Goal: Information Seeking & Learning: Check status

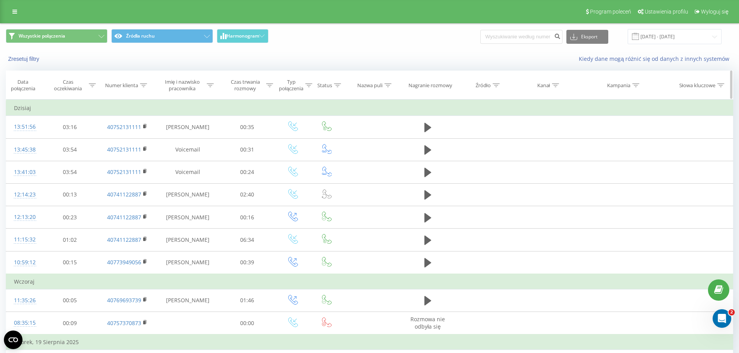
click at [143, 85] on icon at bounding box center [143, 85] width 7 height 4
click at [143, 88] on div at bounding box center [143, 85] width 7 height 7
click at [104, 35] on button "Wszystkie połączenia" at bounding box center [57, 36] width 102 height 14
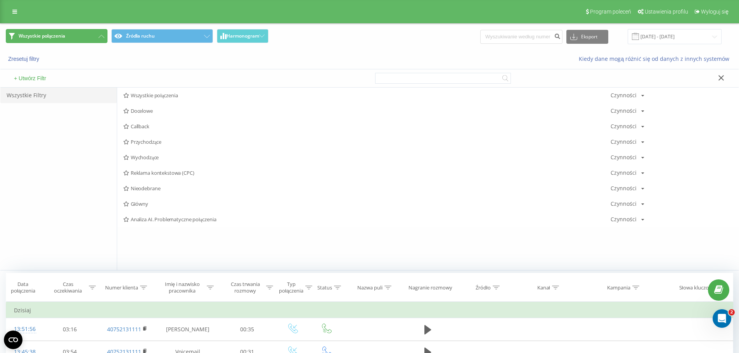
click at [104, 35] on button "Wszystkie połączenia" at bounding box center [57, 36] width 102 height 14
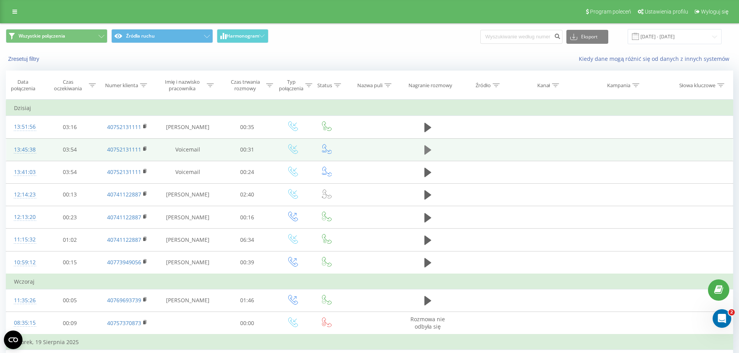
click at [427, 152] on icon at bounding box center [427, 149] width 7 height 9
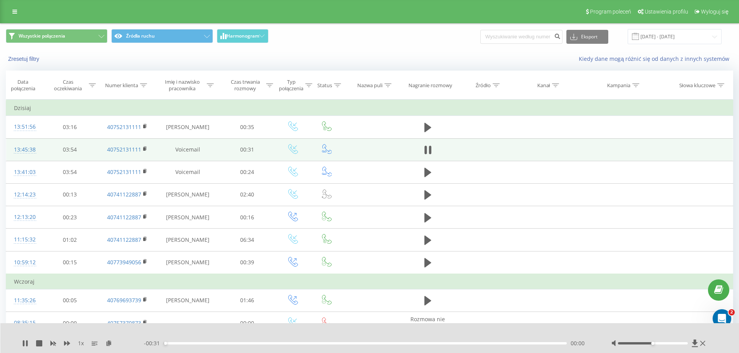
click at [184, 342] on div "- 00:31 00:00 00:00" at bounding box center [368, 344] width 448 height 8
click at [185, 344] on div "00:01" at bounding box center [365, 343] width 403 height 2
drag, startPoint x: 205, startPoint y: 344, endPoint x: 221, endPoint y: 343, distance: 15.1
click at [206, 344] on div "00:03" at bounding box center [365, 343] width 403 height 2
click at [221, 343] on div "00:03" at bounding box center [365, 343] width 403 height 2
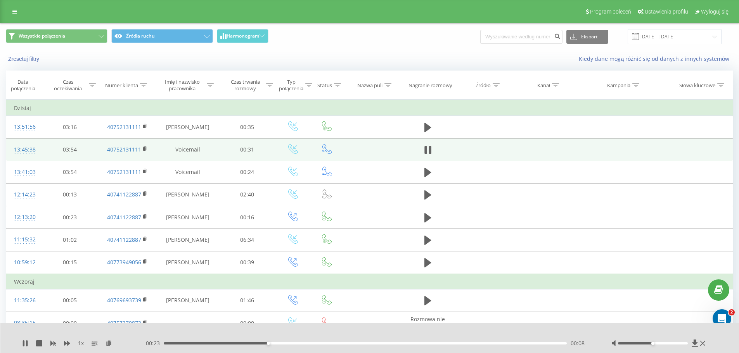
click at [391, 345] on div "- 00:23 00:08 00:08" at bounding box center [368, 344] width 448 height 8
click at [395, 345] on div "- 00:23 00:08 00:08" at bounding box center [368, 344] width 448 height 8
click at [397, 345] on div "- 00:23 00:08 00:08" at bounding box center [368, 344] width 448 height 8
click at [399, 345] on div "- 00:22 00:09 00:09" at bounding box center [368, 344] width 448 height 8
drag, startPoint x: 401, startPoint y: 345, endPoint x: 405, endPoint y: 344, distance: 4.0
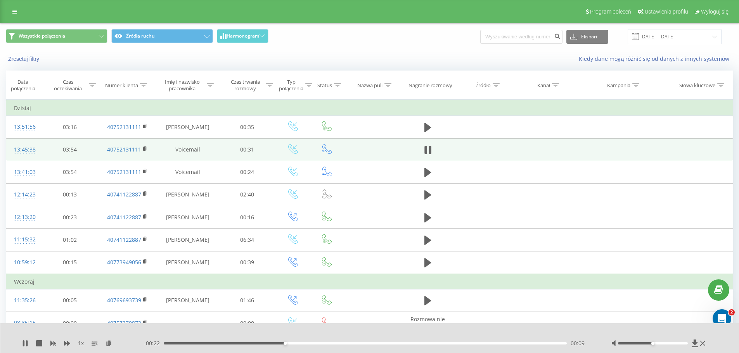
click at [404, 344] on div "- 00:22 00:09 00:09" at bounding box center [368, 344] width 448 height 8
drag, startPoint x: 406, startPoint y: 343, endPoint x: 547, endPoint y: 342, distance: 140.4
click at [546, 342] on div "- 00:03 00:28 00:28" at bounding box center [368, 344] width 448 height 8
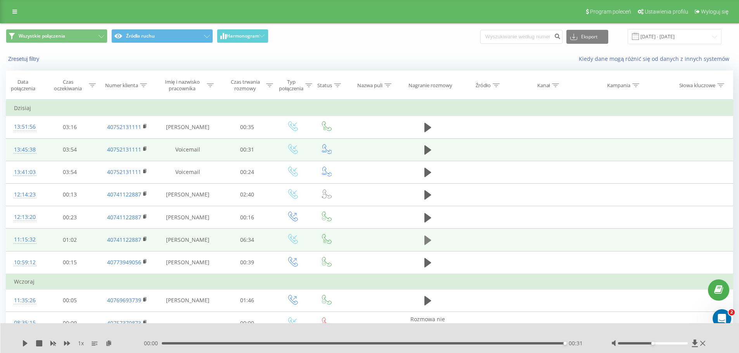
click at [428, 240] on icon at bounding box center [427, 240] width 7 height 9
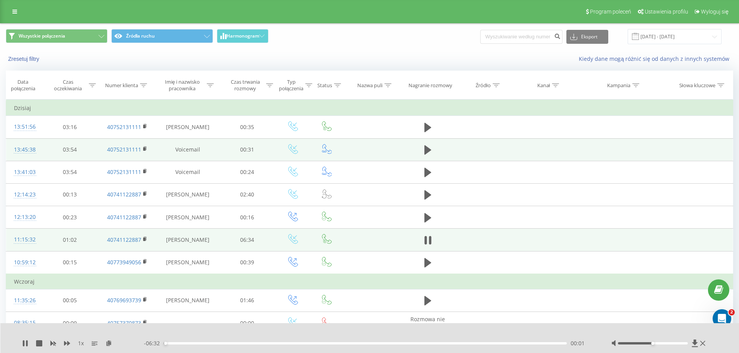
click at [174, 342] on div "- 06:32 00:01 00:01" at bounding box center [368, 344] width 448 height 8
click at [173, 344] on div "00:02" at bounding box center [365, 343] width 403 height 2
drag, startPoint x: 653, startPoint y: 345, endPoint x: 678, endPoint y: 344, distance: 25.2
click at [678, 344] on div at bounding box center [653, 343] width 70 height 2
click at [22, 345] on icon at bounding box center [25, 343] width 6 height 6
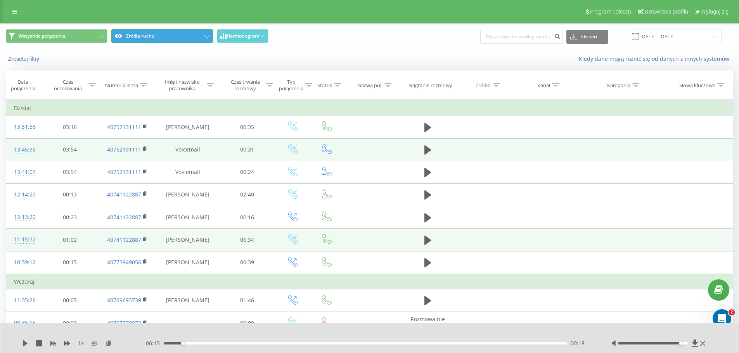
click at [208, 39] on button "Źródła ruchu" at bounding box center [162, 36] width 102 height 14
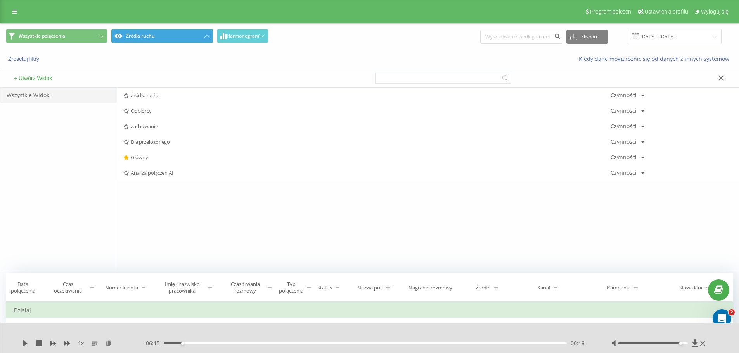
click at [208, 39] on button "Źródła ruchu" at bounding box center [162, 36] width 102 height 14
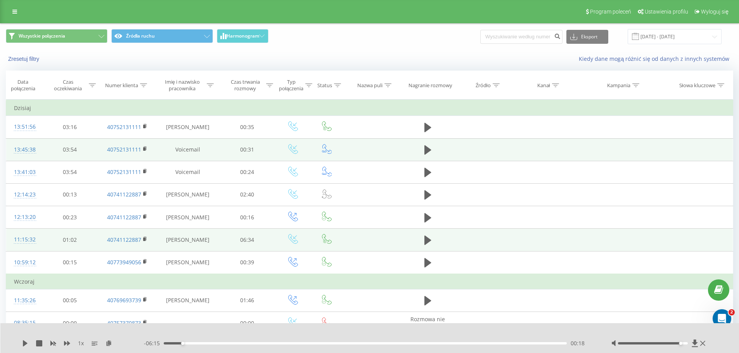
click at [389, 44] on div "Wszystkie połączenia Źródła ruchu Harmonogram Eksport .csv .xls .xlsx [DATE] - …" at bounding box center [369, 36] width 727 height 15
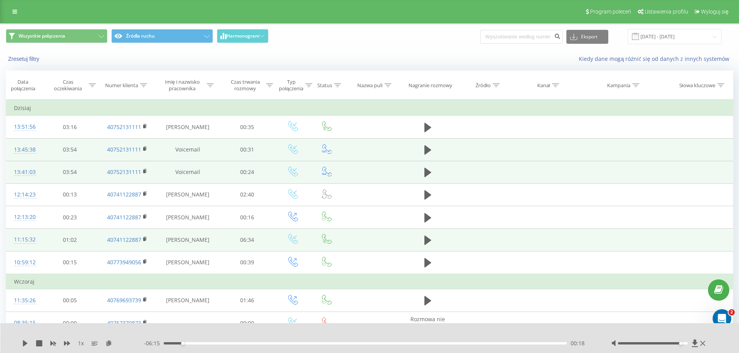
click at [200, 174] on td "Voicemail" at bounding box center [187, 172] width 63 height 22
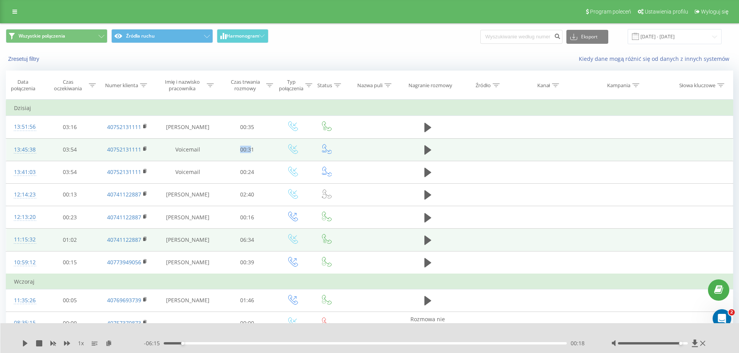
drag, startPoint x: 239, startPoint y: 146, endPoint x: 252, endPoint y: 147, distance: 12.4
click at [252, 147] on td "00:31" at bounding box center [247, 149] width 56 height 22
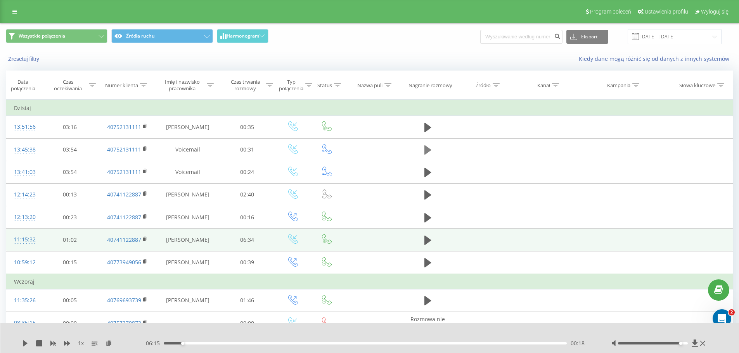
click at [425, 147] on icon at bounding box center [427, 149] width 7 height 9
click at [694, 342] on icon at bounding box center [695, 343] width 6 height 7
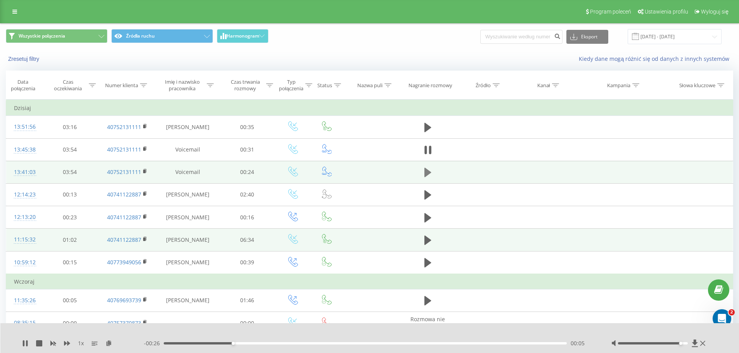
click at [426, 173] on icon at bounding box center [427, 172] width 7 height 9
click at [694, 343] on icon at bounding box center [695, 343] width 6 height 7
